Goal: Transaction & Acquisition: Purchase product/service

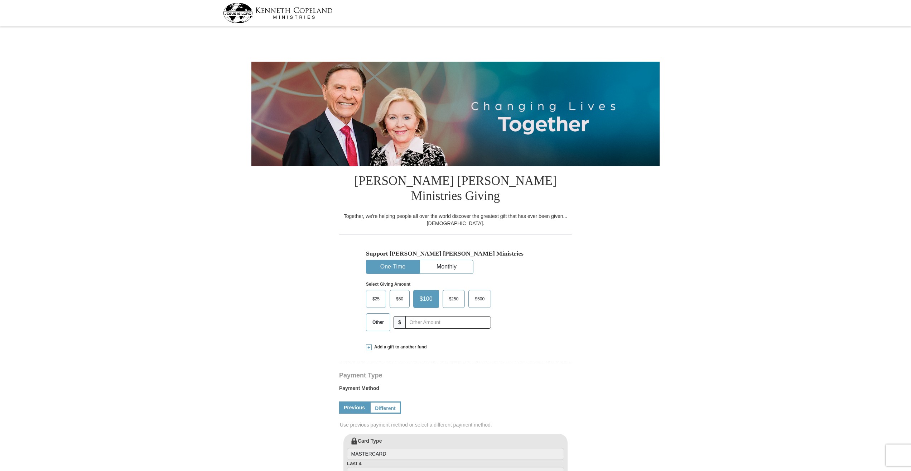
select select "MA"
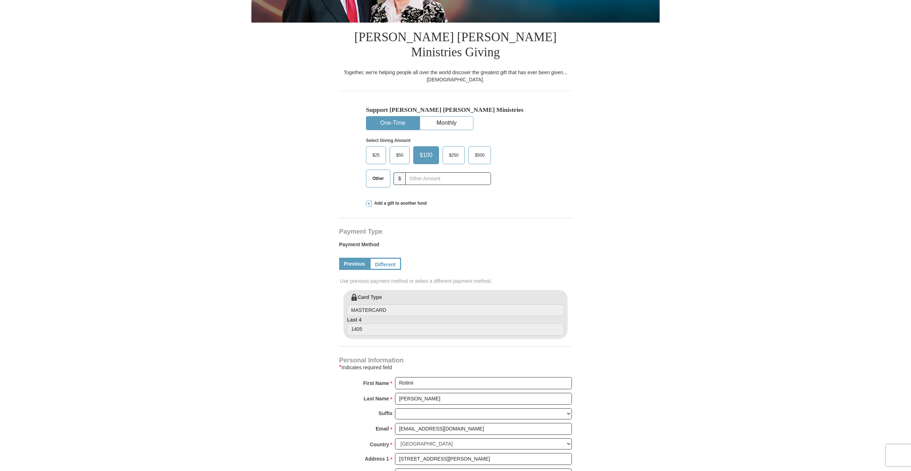
scroll to position [152, 0]
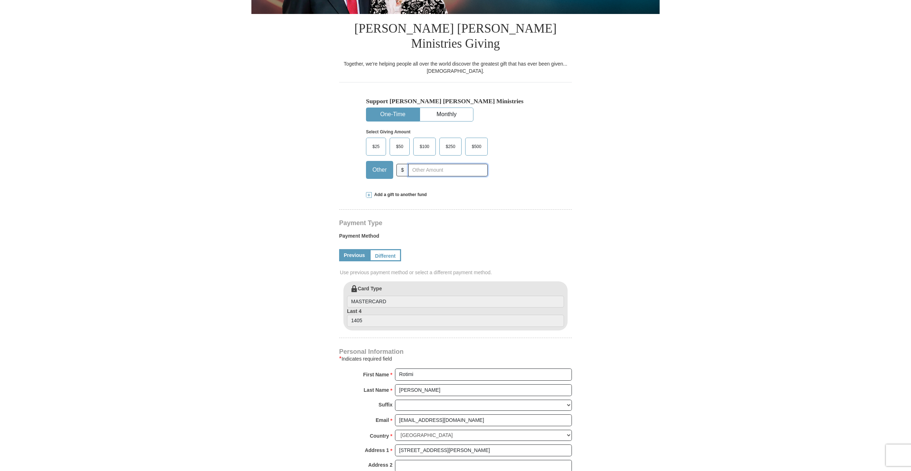
click at [428, 164] on input "text" at bounding box center [448, 170] width 80 height 13
type input "150"
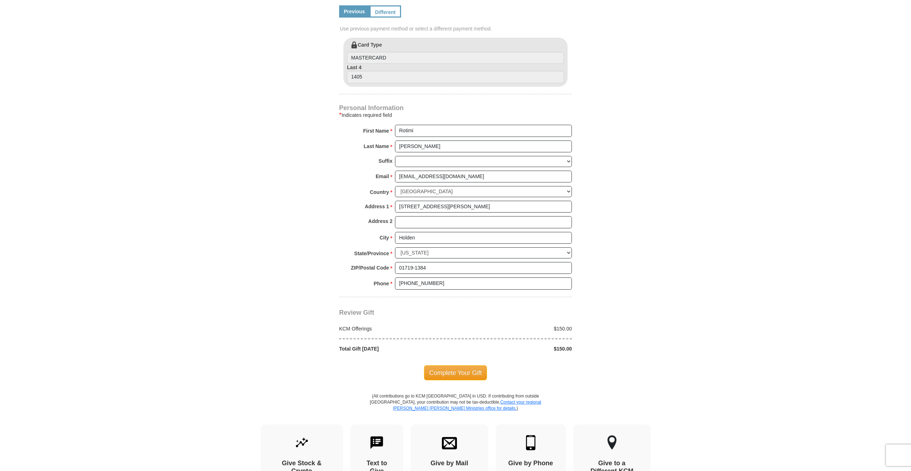
scroll to position [448, 0]
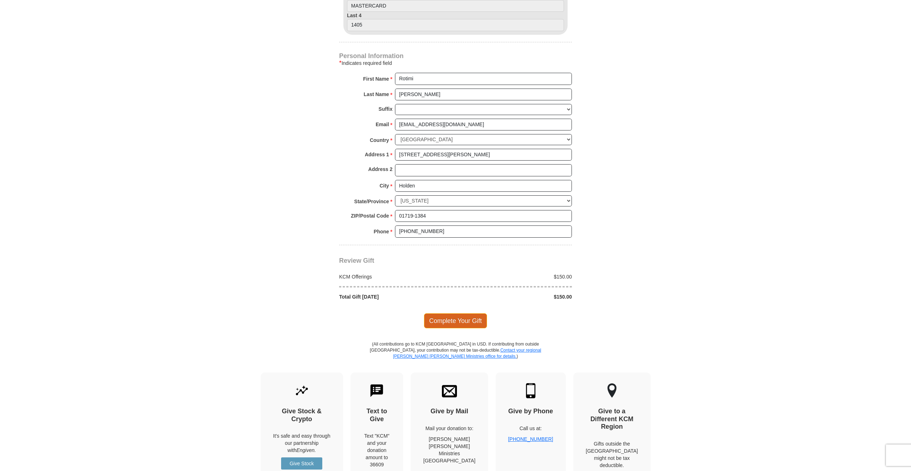
click at [464, 313] on span "Complete Your Gift" at bounding box center [455, 320] width 63 height 15
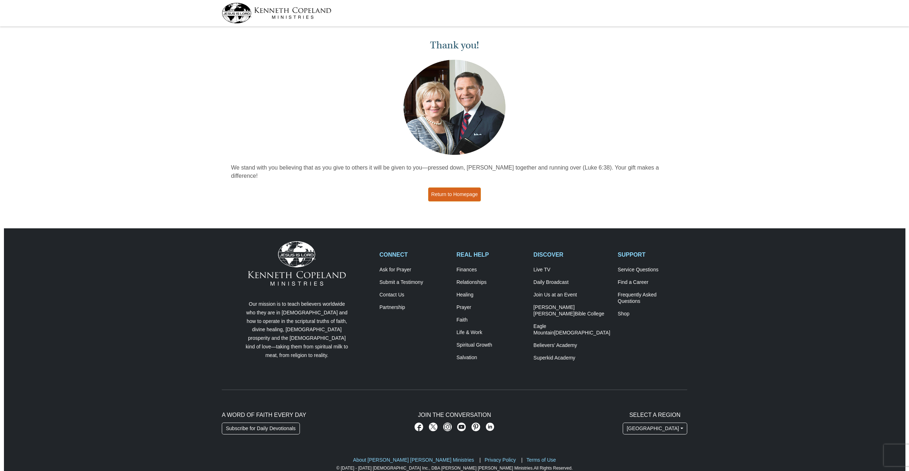
click at [452, 187] on link "Return to Homepage" at bounding box center [454, 194] width 53 height 14
